Goal: Task Accomplishment & Management: Use online tool/utility

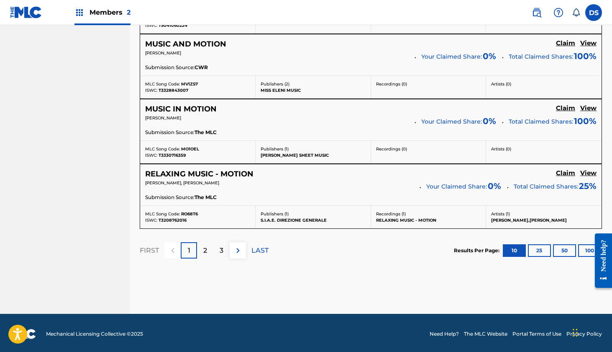
click at [207, 251] on p "2" at bounding box center [205, 250] width 4 height 10
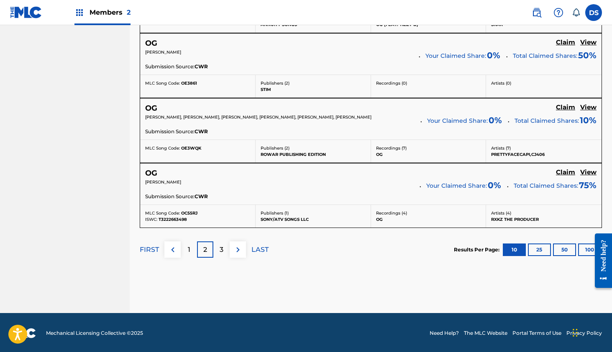
scroll to position [754, 0]
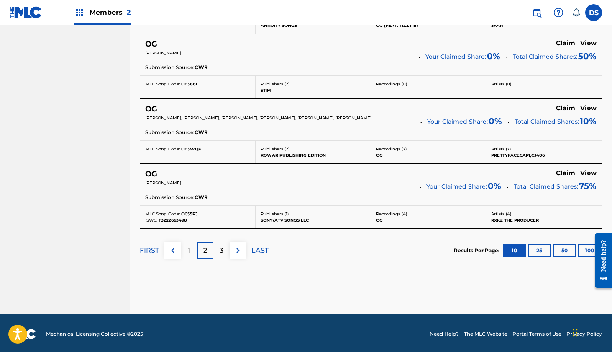
click at [223, 248] on p "3" at bounding box center [222, 250] width 4 height 10
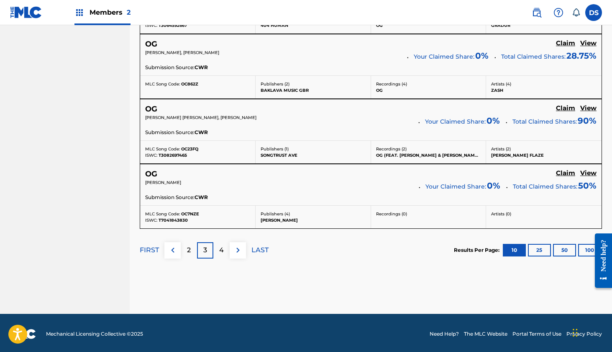
click at [222, 248] on p "4" at bounding box center [221, 250] width 5 height 10
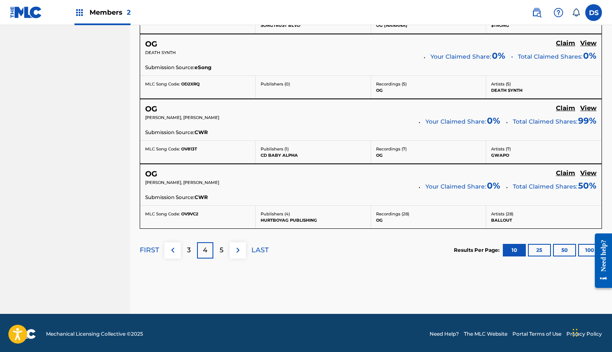
click at [222, 245] on p "5" at bounding box center [222, 250] width 4 height 10
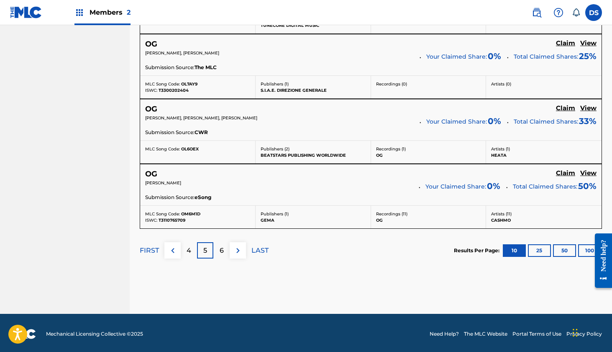
click at [585, 249] on button "100" at bounding box center [589, 250] width 23 height 13
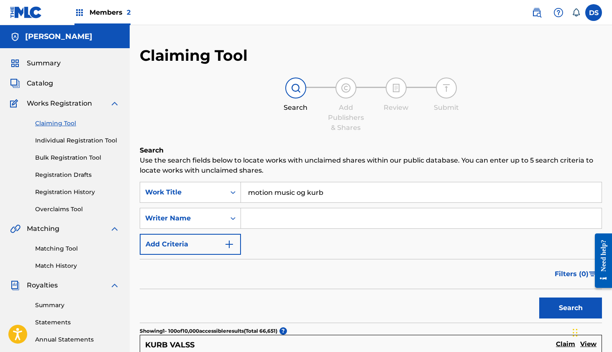
scroll to position [0, 0]
click at [85, 158] on link "Bulk Registration Tool" at bounding box center [77, 157] width 85 height 9
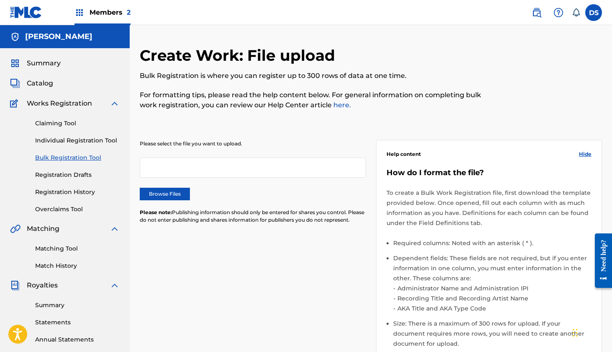
click at [152, 168] on div at bounding box center [253, 167] width 226 height 20
click at [148, 167] on div at bounding box center [253, 167] width 226 height 20
click at [157, 193] on label "Browse Files" at bounding box center [165, 193] width 50 height 13
click at [0, 0] on input "Browse Files" at bounding box center [0, 0] width 0 height 0
click at [170, 191] on label "Browse Files" at bounding box center [165, 193] width 50 height 13
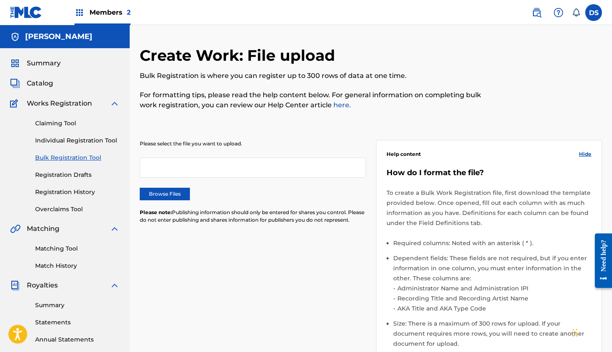
click at [0, 0] on input "Browse Files" at bounding box center [0, 0] width 0 height 0
